Goal: Find specific page/section

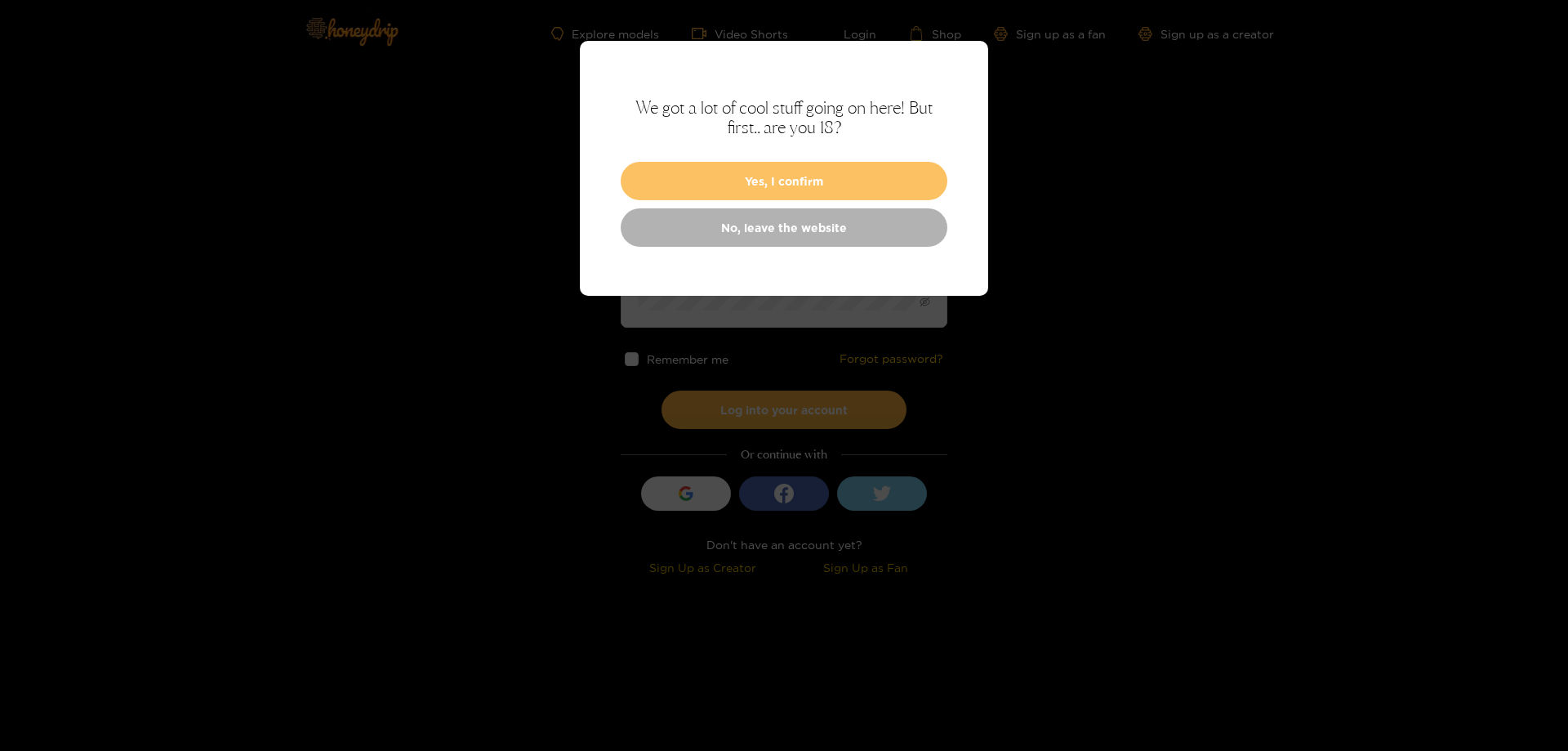
click at [792, 183] on button "Yes, I confirm" at bounding box center [784, 180] width 327 height 38
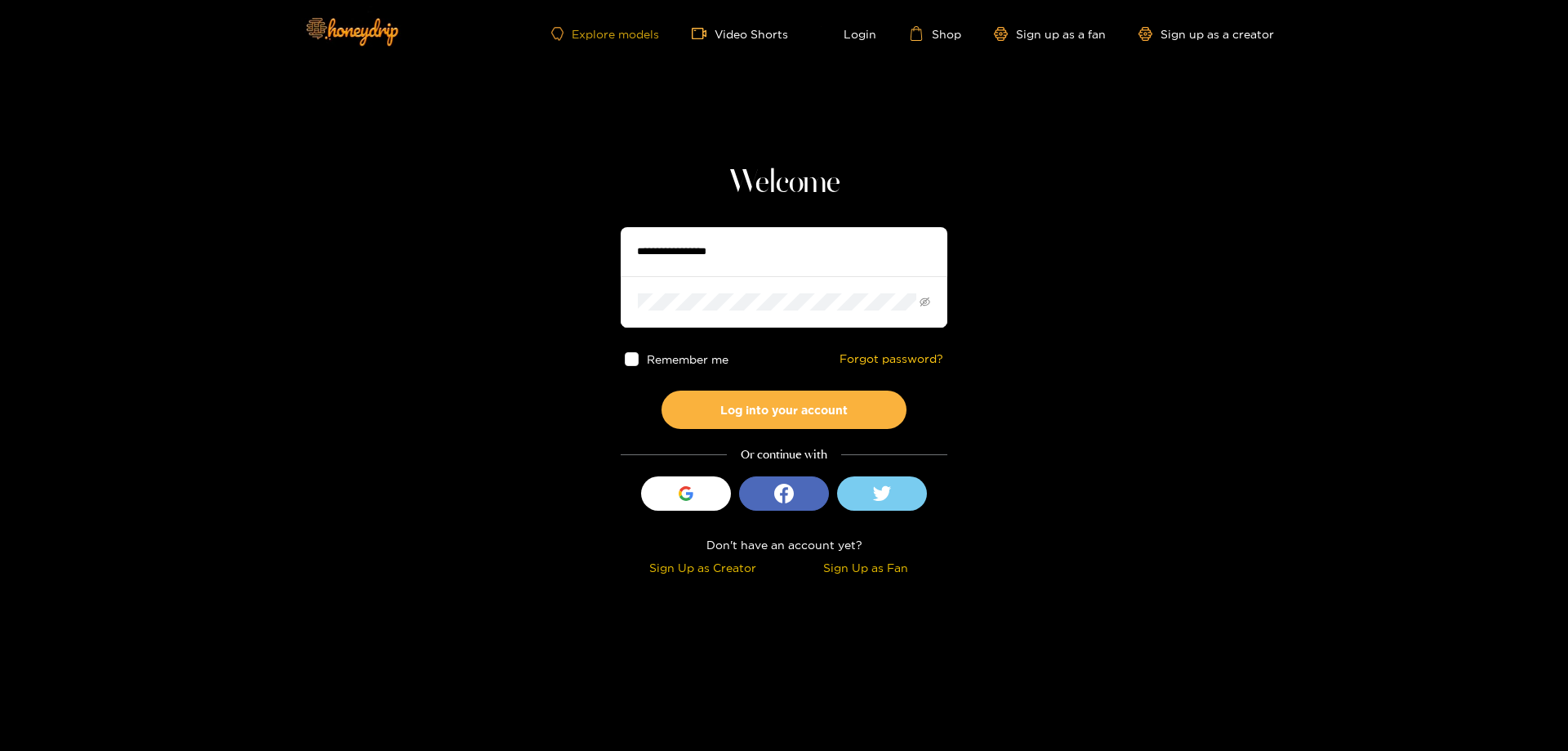
click at [623, 37] on link "Explore models" at bounding box center [605, 34] width 107 height 14
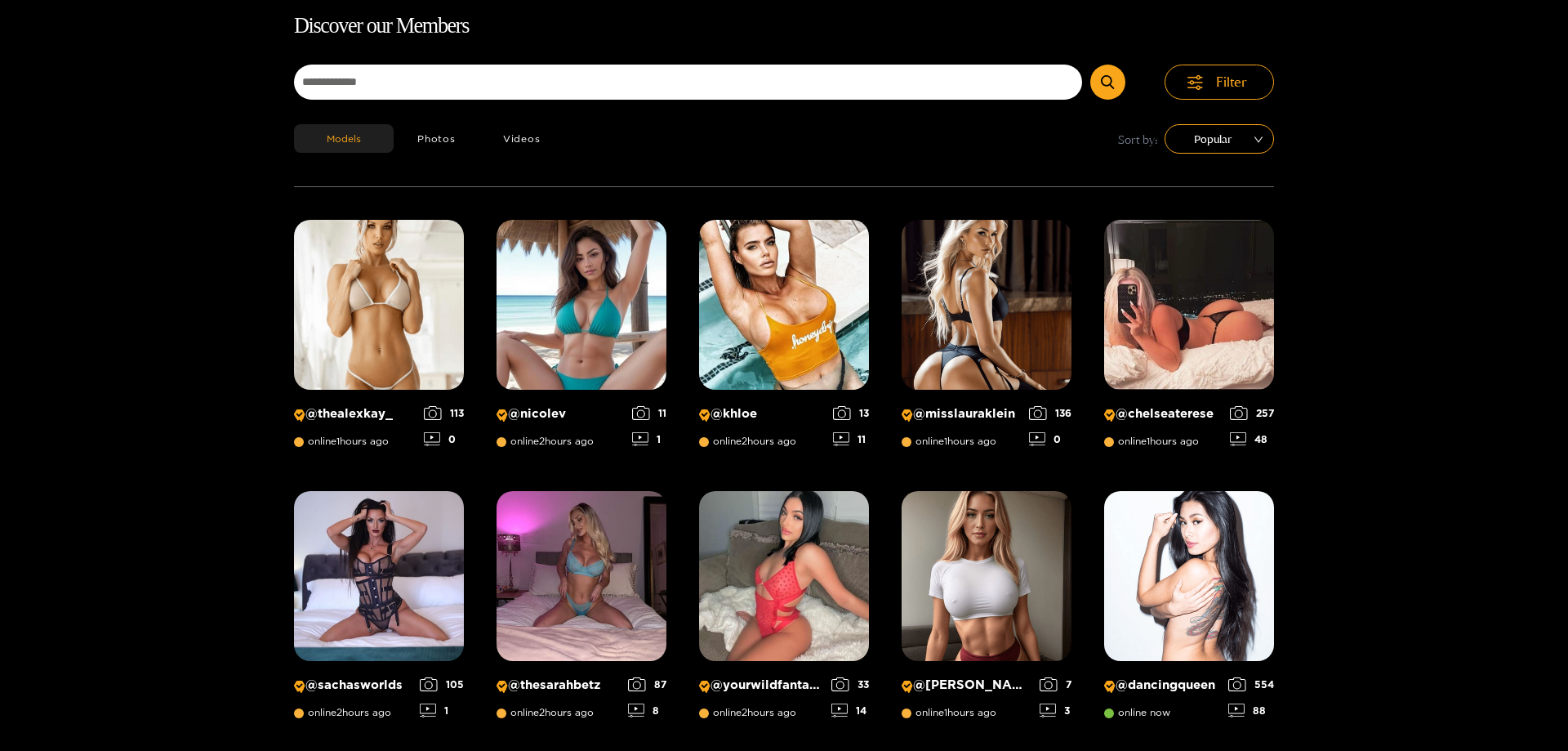
scroll to position [105, 0]
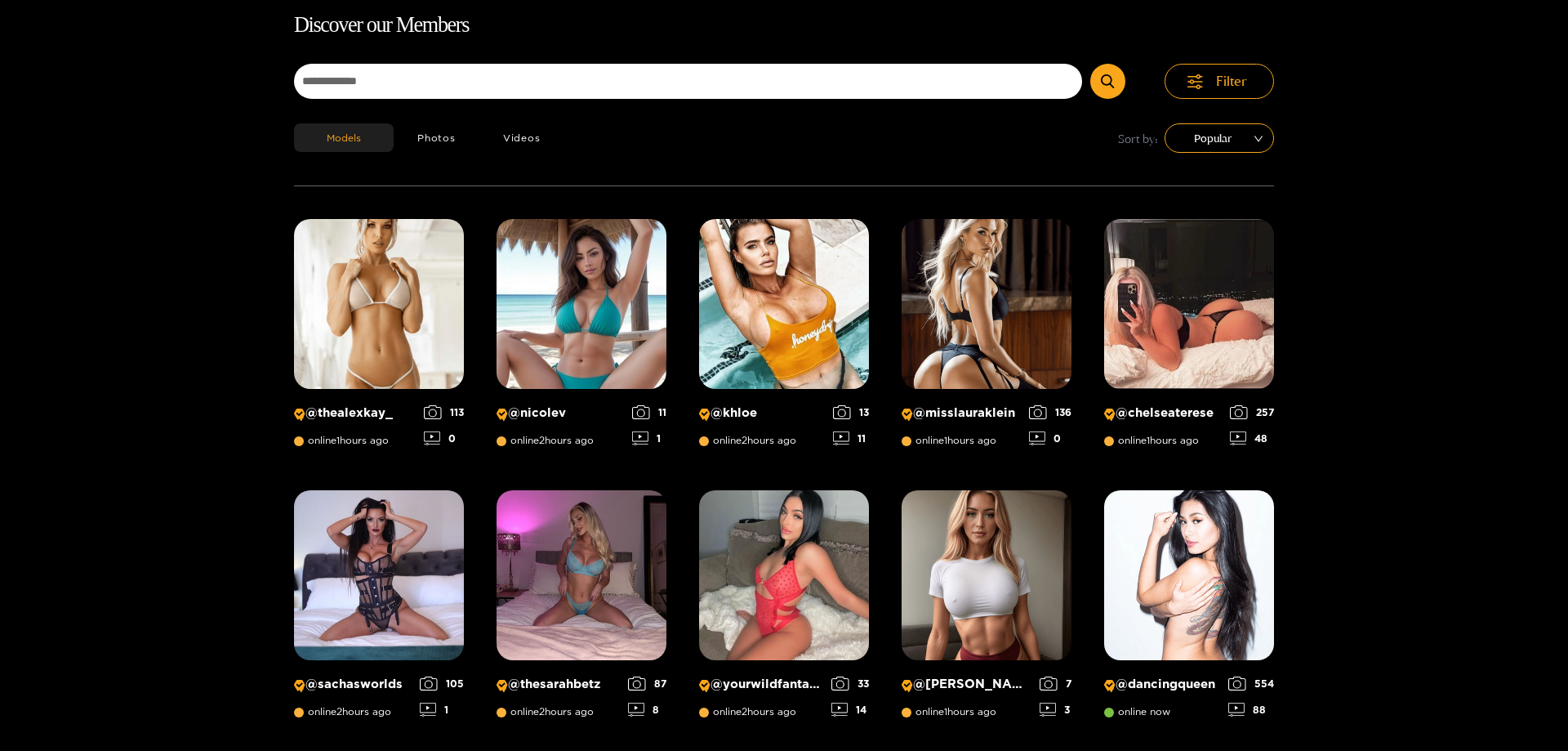
click at [540, 108] on div "Filter" at bounding box center [784, 93] width 980 height 60
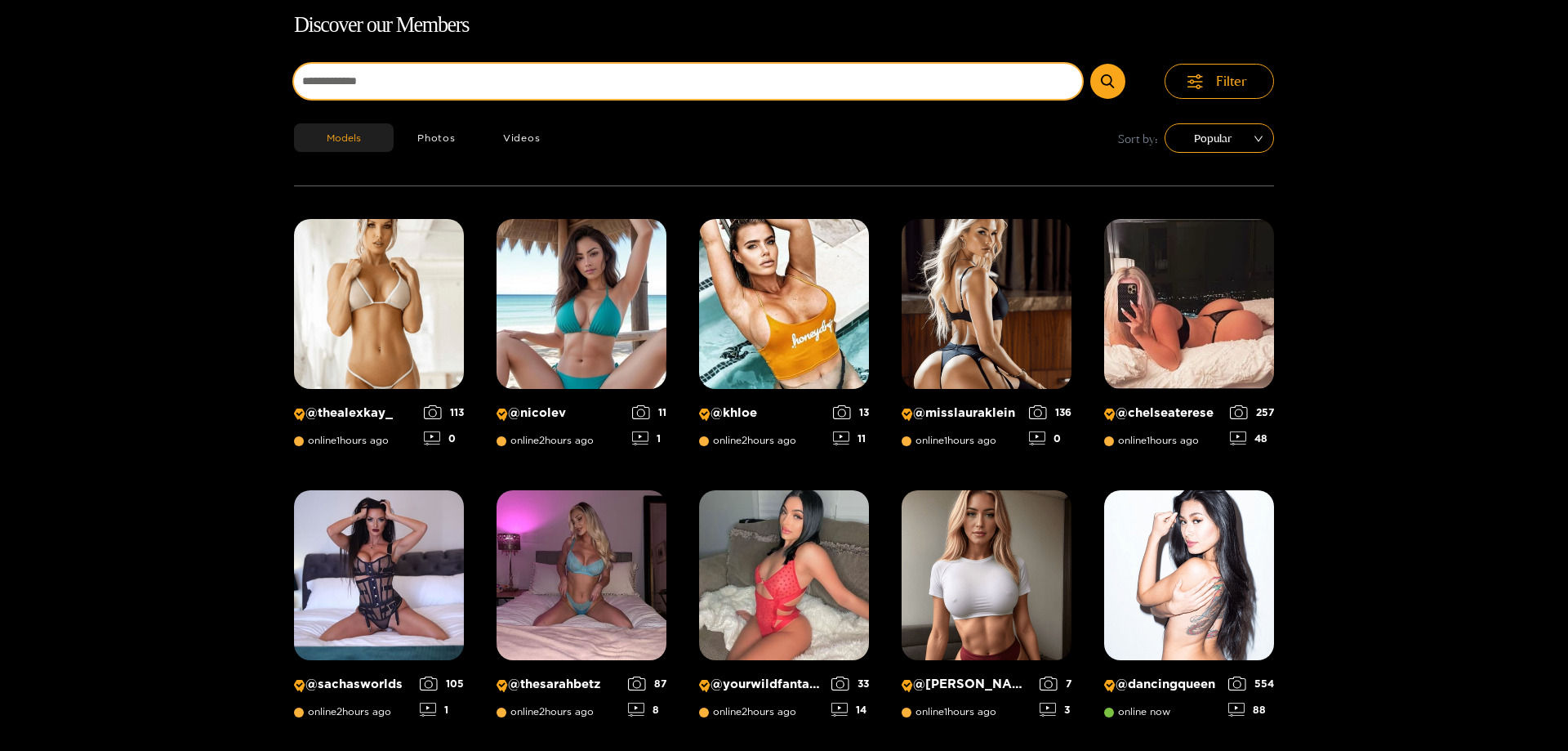
click at [531, 80] on input at bounding box center [688, 82] width 788 height 36
click at [1090, 64] on button "submit" at bounding box center [1108, 82] width 36 height 36
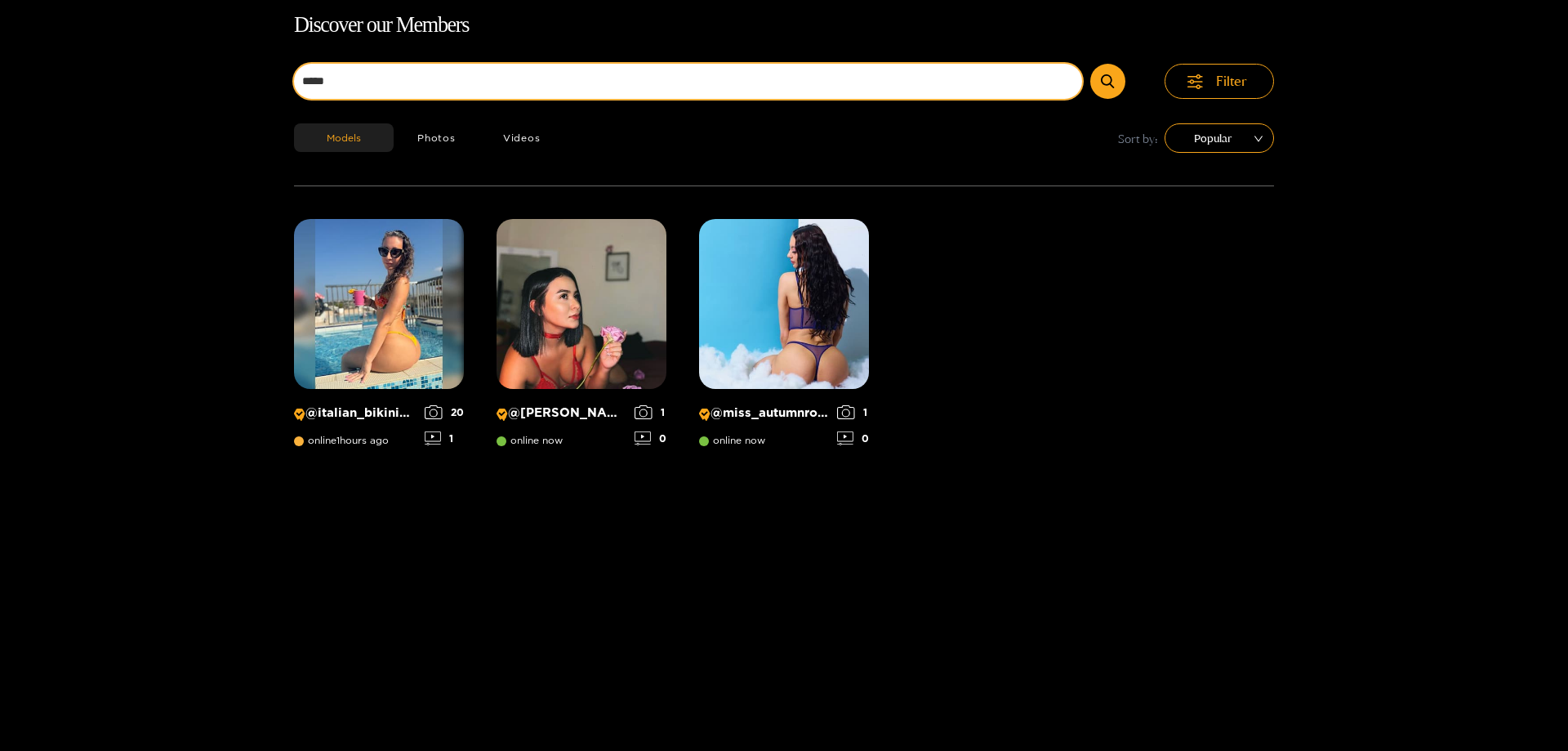
click at [455, 75] on input "*****" at bounding box center [688, 82] width 788 height 36
type input "**********"
click at [1090, 64] on button "submit" at bounding box center [1108, 82] width 36 height 36
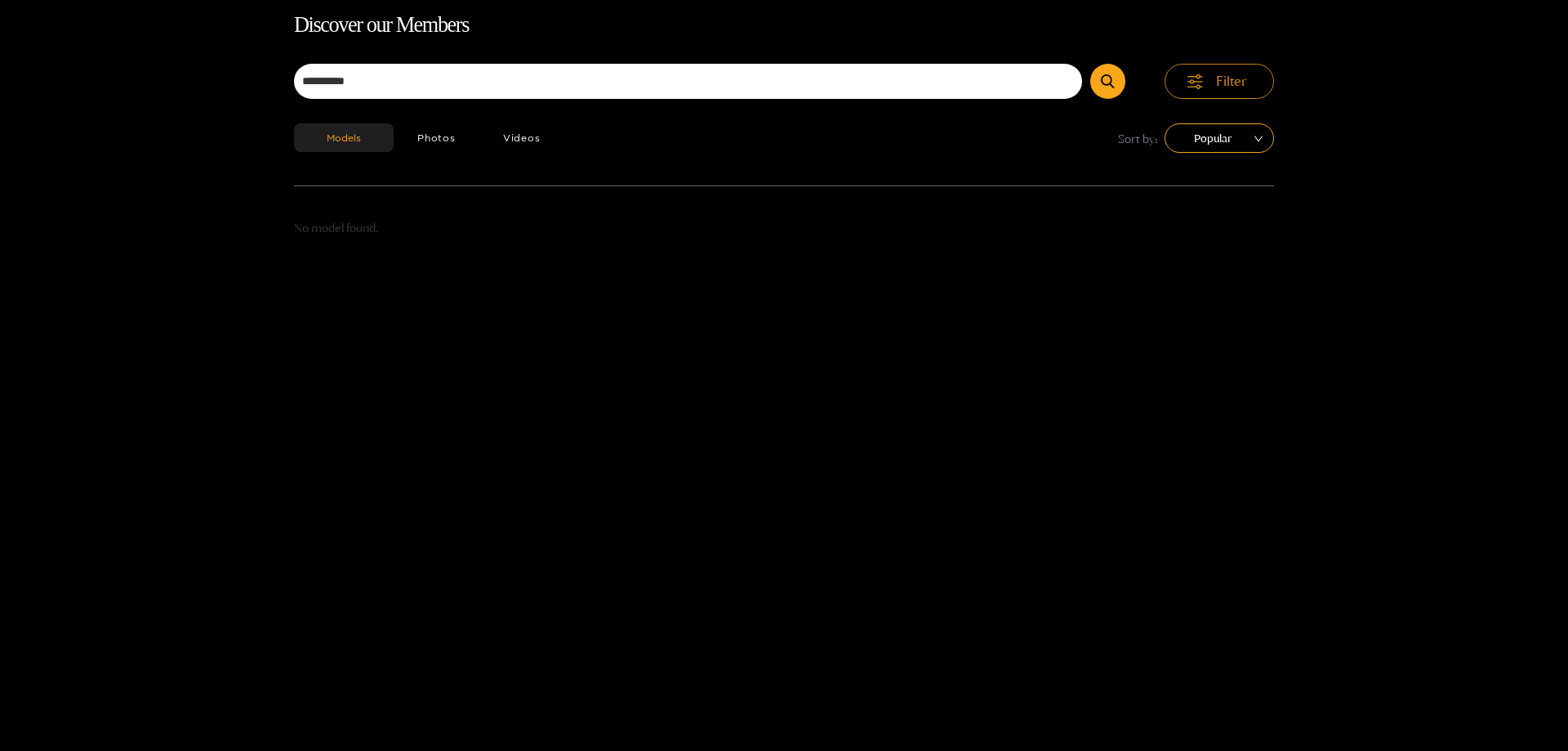
click at [1199, 86] on icon "button" at bounding box center [1195, 86] width 15 height 4
click at [1205, 81] on button "Filter" at bounding box center [1219, 82] width 109 height 36
click at [1226, 154] on div "Models Photos Videos Sort by: Popular" at bounding box center [784, 155] width 980 height 62
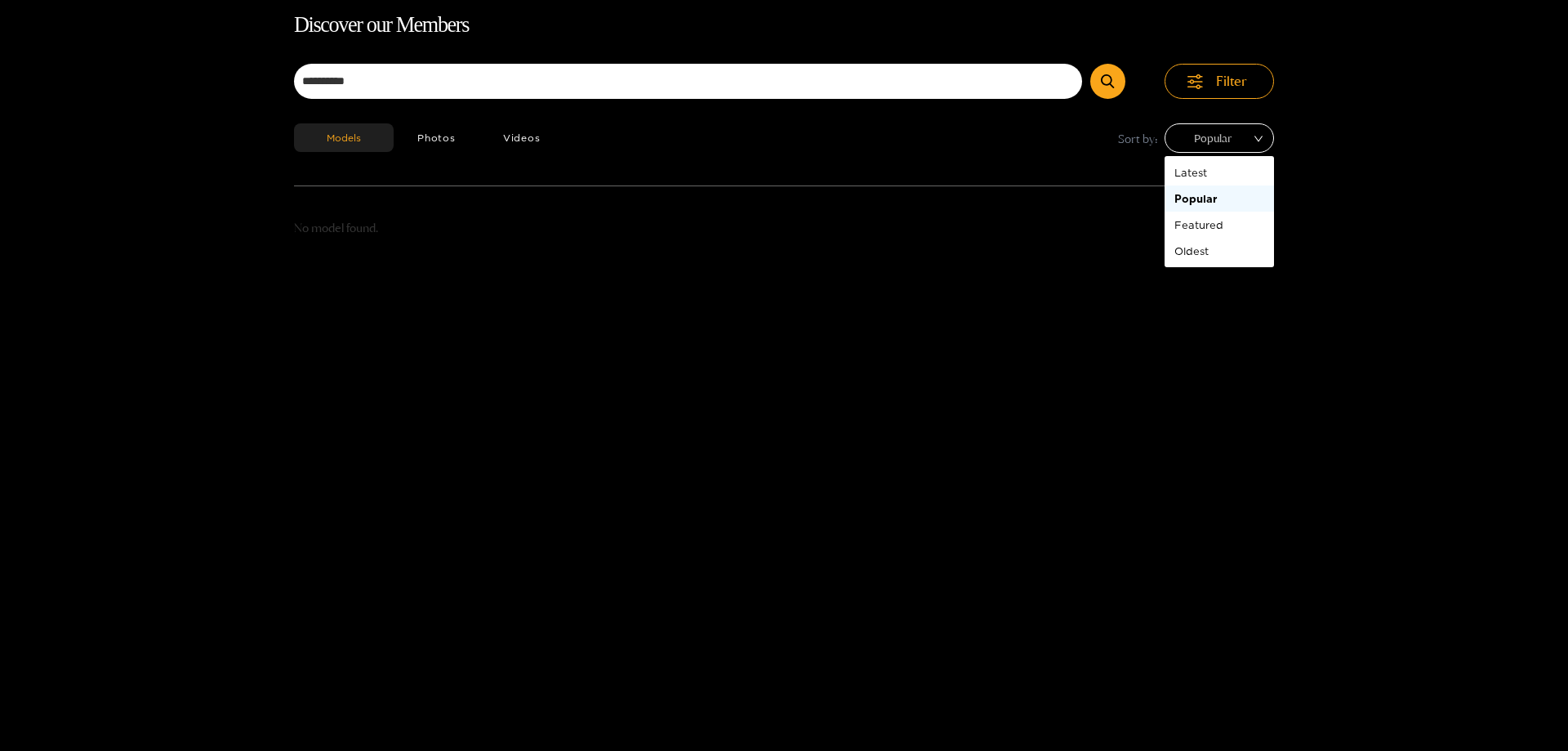
click at [1225, 134] on span "Popular" at bounding box center [1220, 139] width 85 height 25
